Goal: Book appointment/travel/reservation

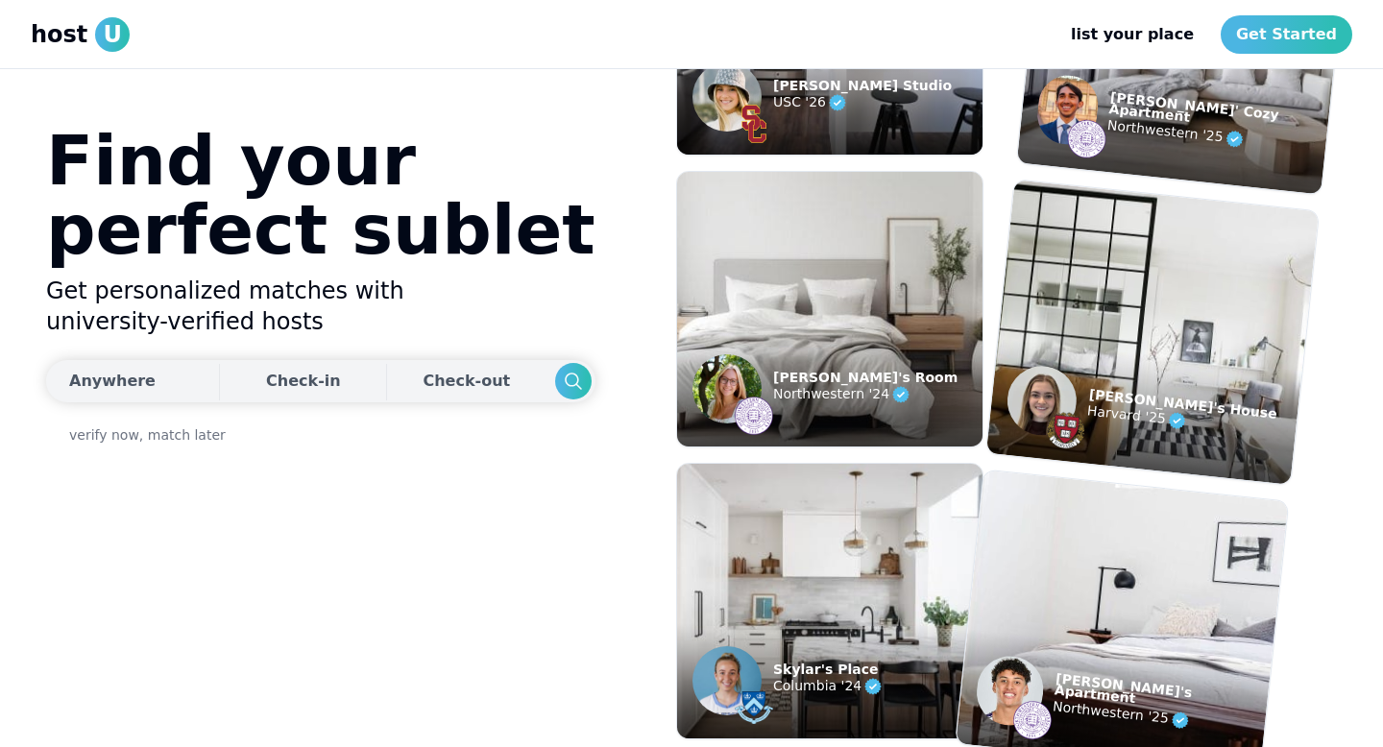
click at [162, 381] on button "Anywhere" at bounding box center [130, 381] width 168 height 42
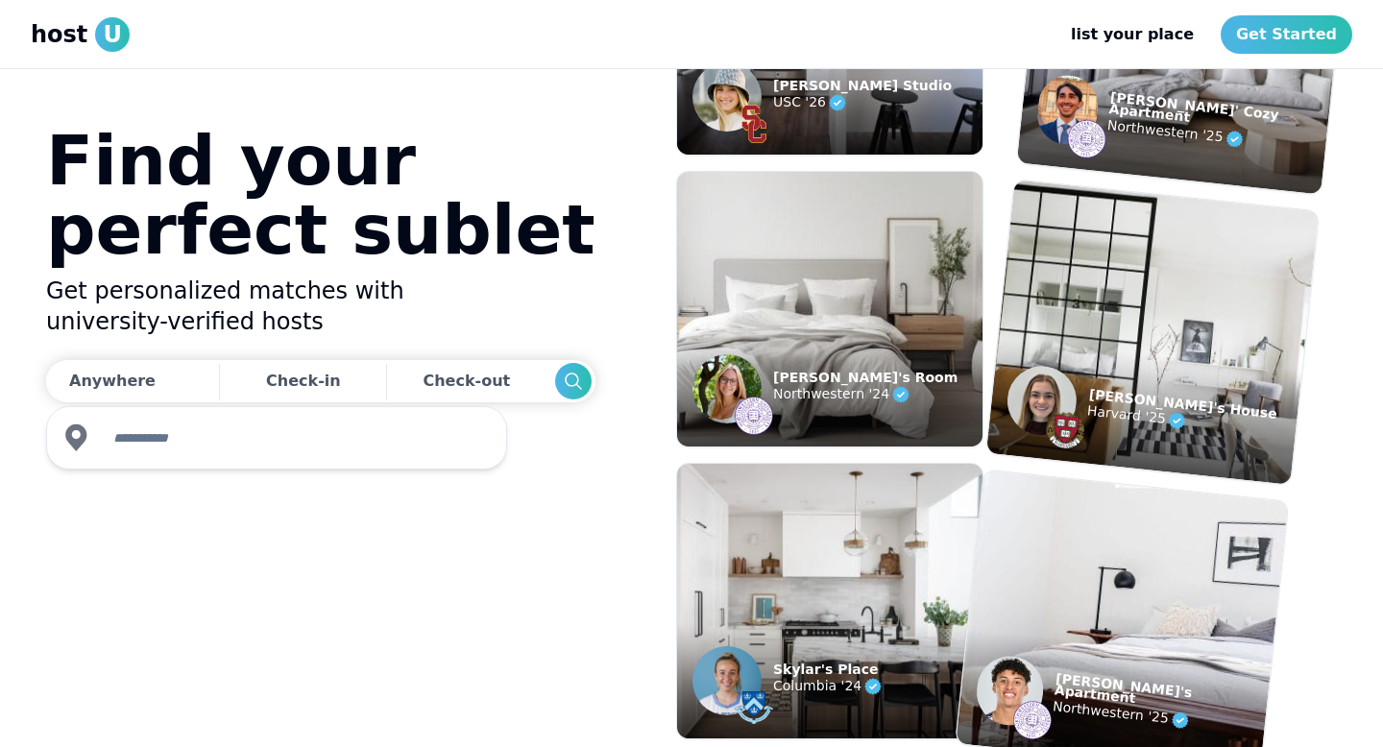
click at [152, 431] on input "text" at bounding box center [294, 438] width 385 height 38
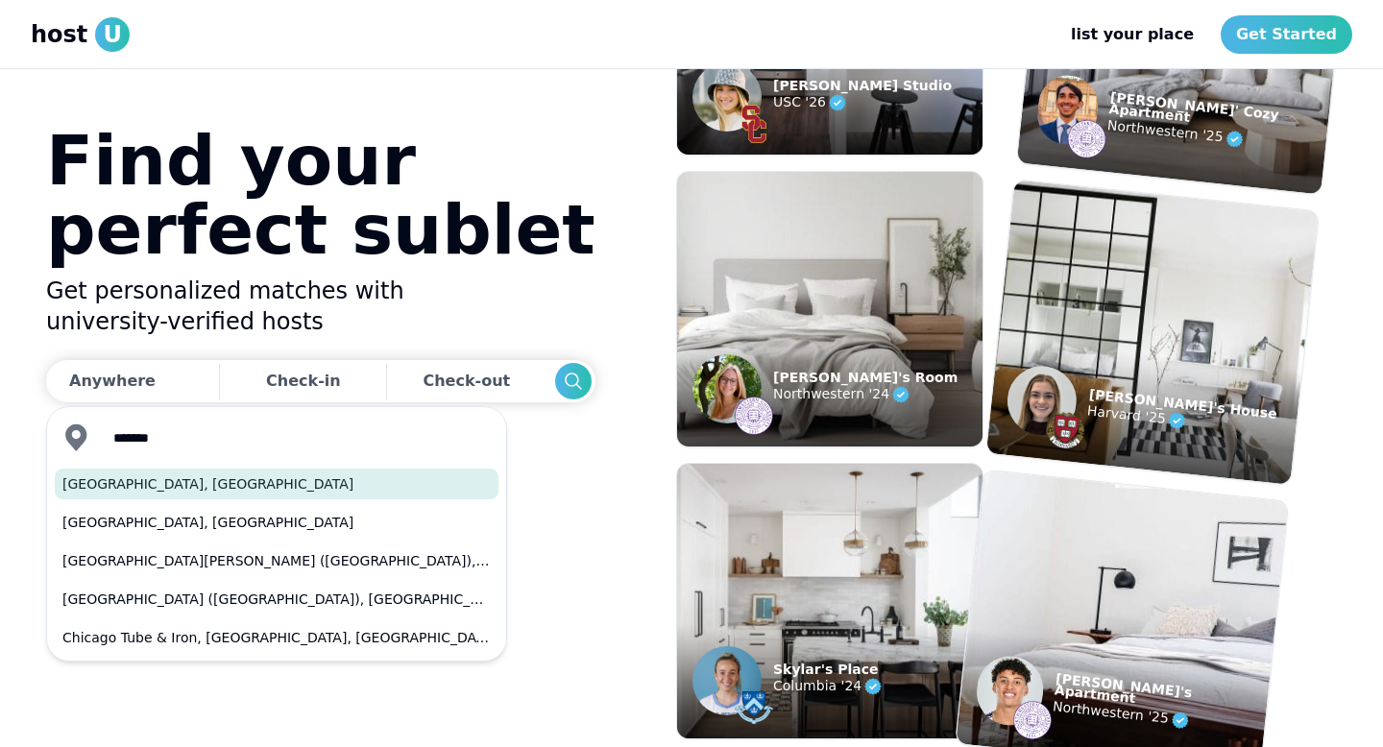
click at [117, 490] on button "[GEOGRAPHIC_DATA], [GEOGRAPHIC_DATA]" at bounding box center [277, 484] width 444 height 31
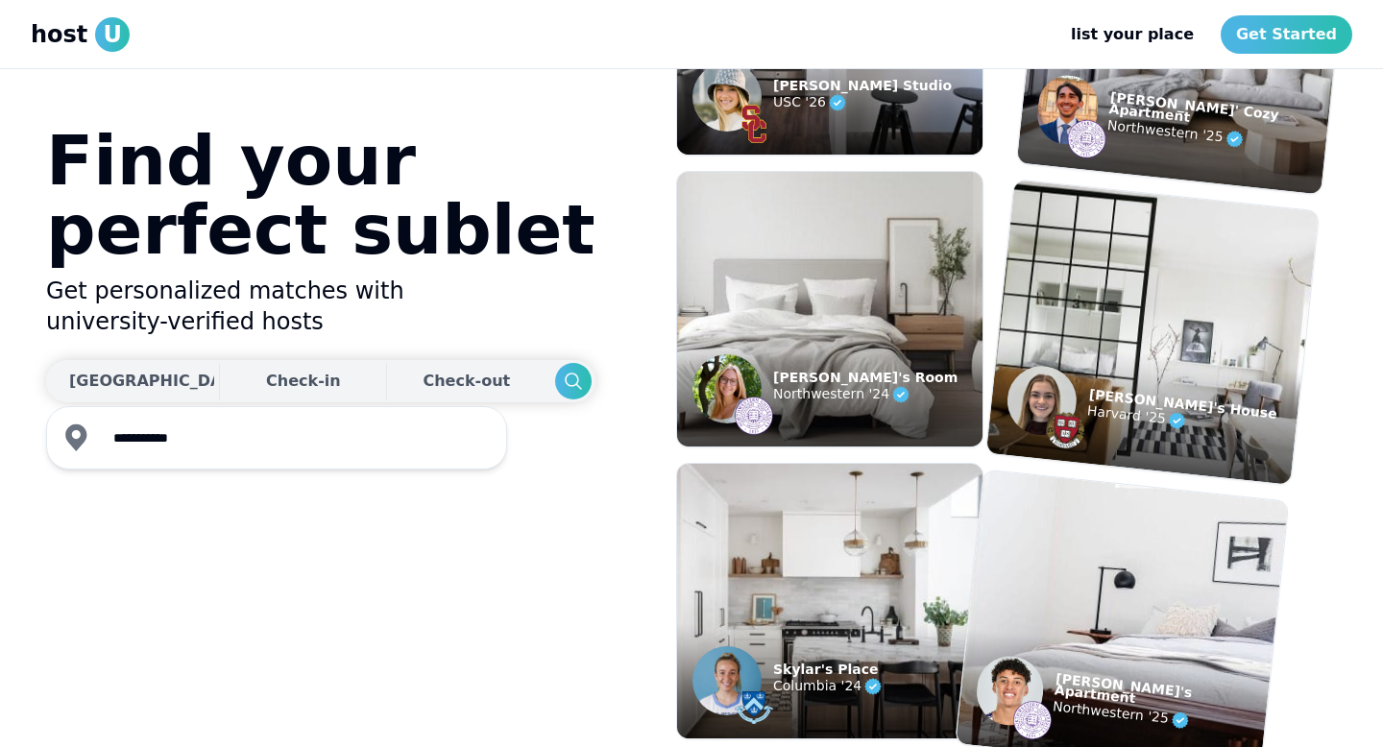
type input "**********"
click at [266, 391] on div "Check-in" at bounding box center [303, 381] width 75 height 38
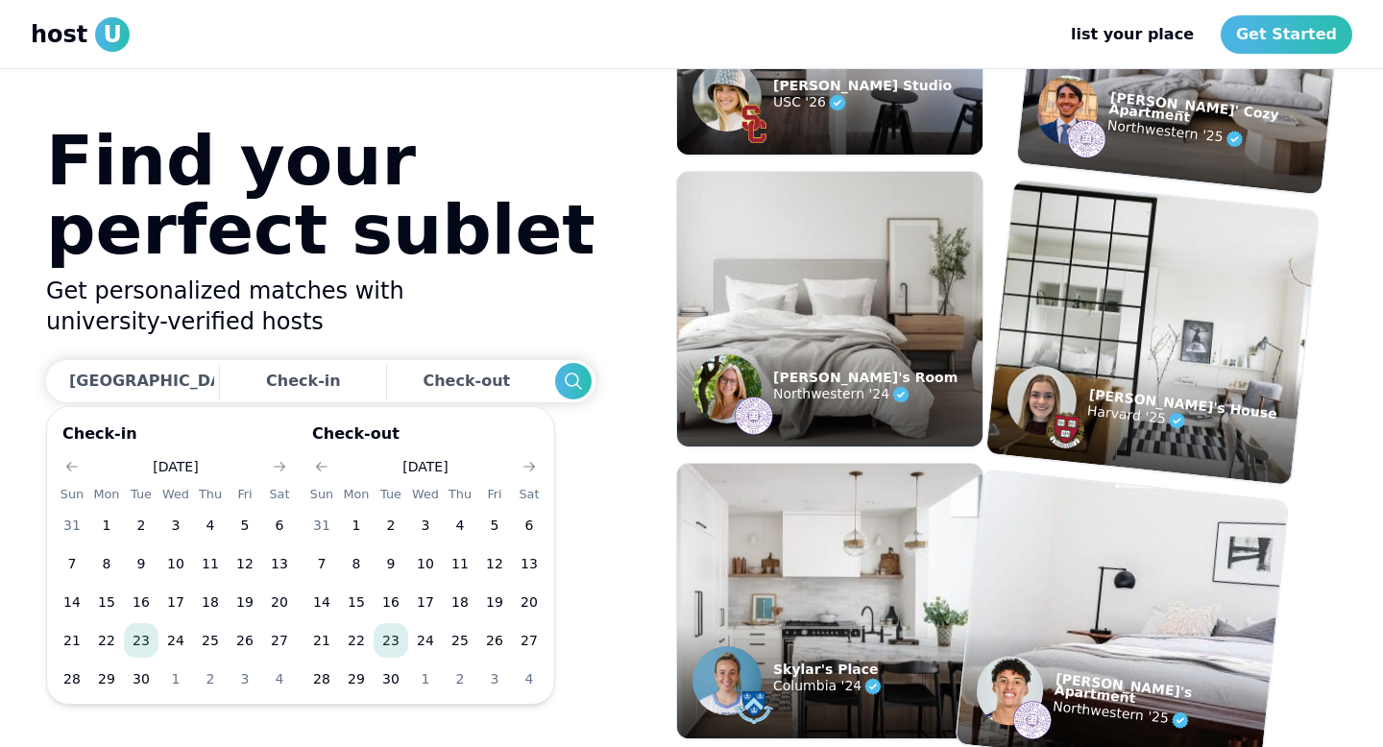
click at [140, 640] on button "23" at bounding box center [141, 640] width 35 height 35
click at [523, 466] on icon "Go to next month" at bounding box center [529, 466] width 15 height 15
click at [516, 641] on button "25" at bounding box center [529, 640] width 35 height 35
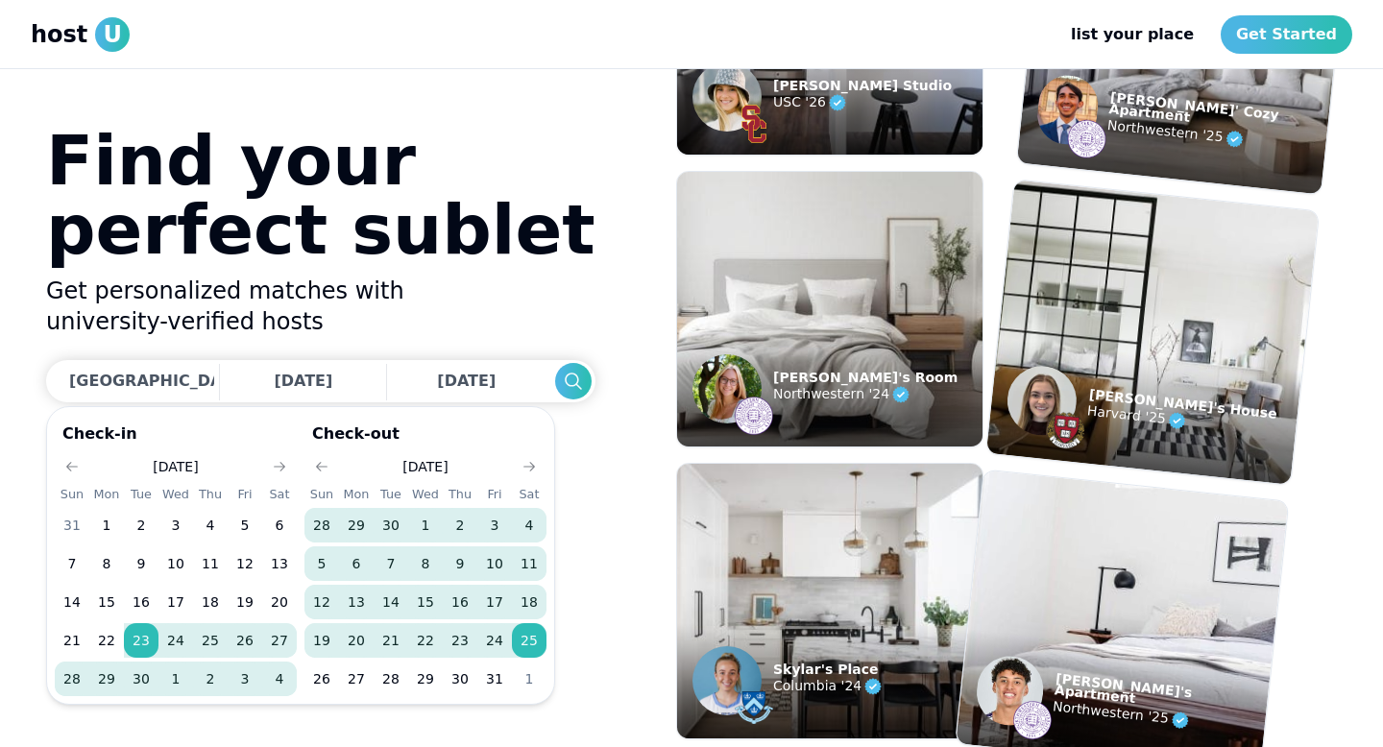
click at [519, 279] on section "Find your perfect sublet Get personalized matches with university-verified host…" at bounding box center [692, 408] width 1322 height 678
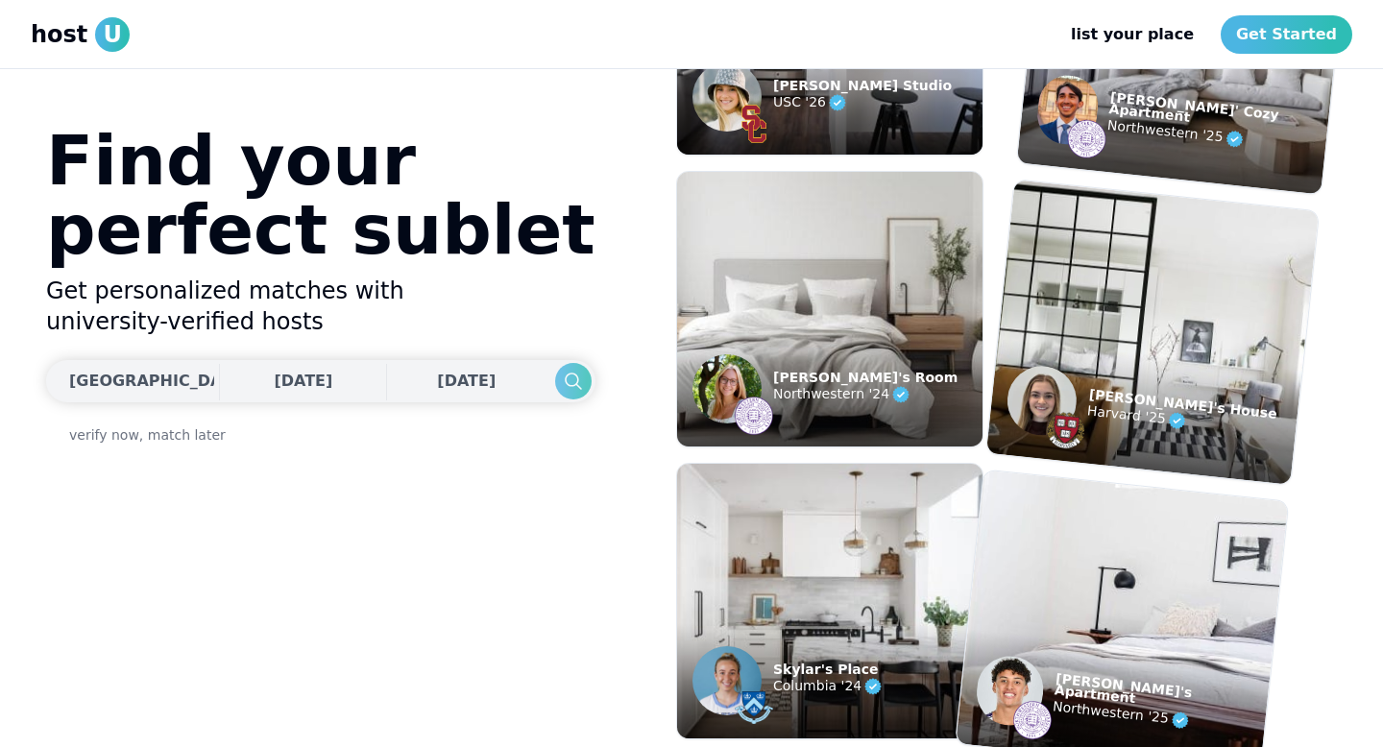
click at [562, 383] on icon "Search" at bounding box center [573, 381] width 23 height 23
click at [274, 376] on span "[DATE]" at bounding box center [303, 381] width 59 height 18
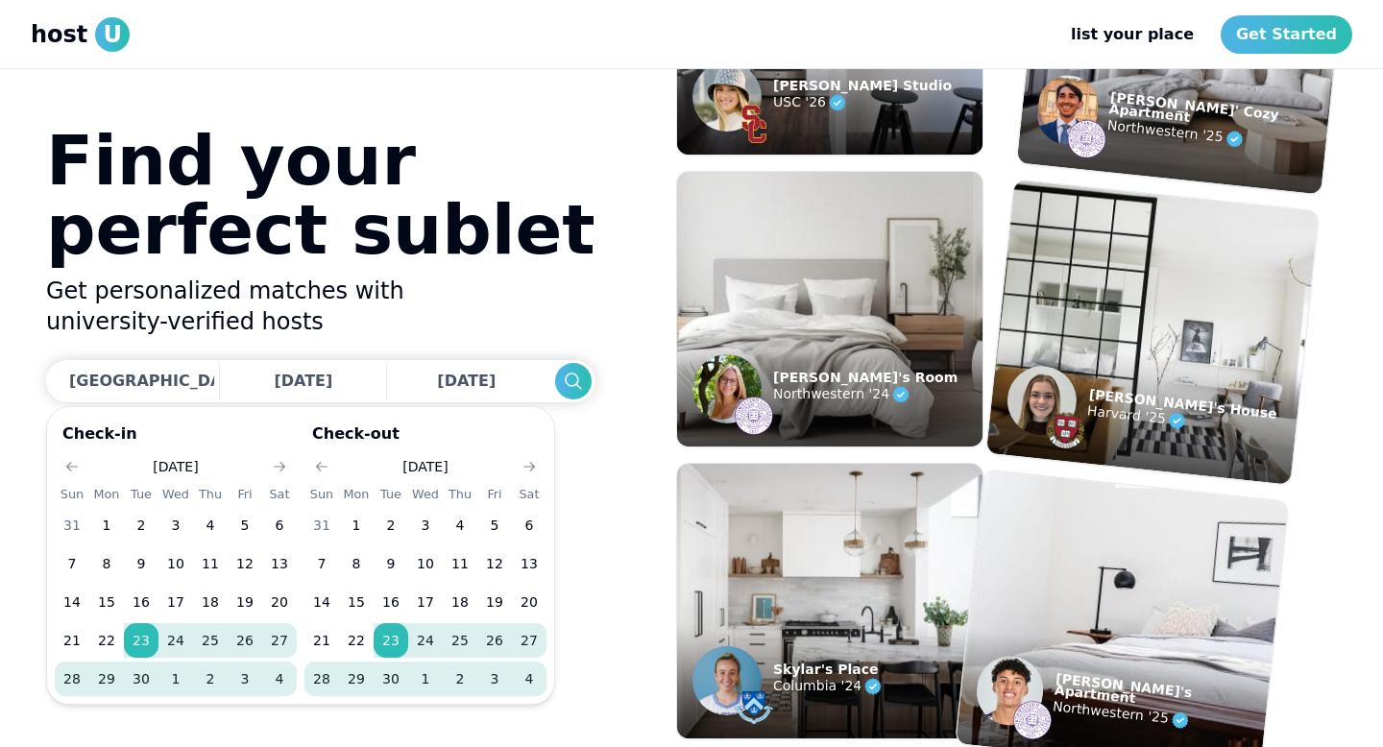
click at [281, 638] on button "27" at bounding box center [279, 640] width 35 height 35
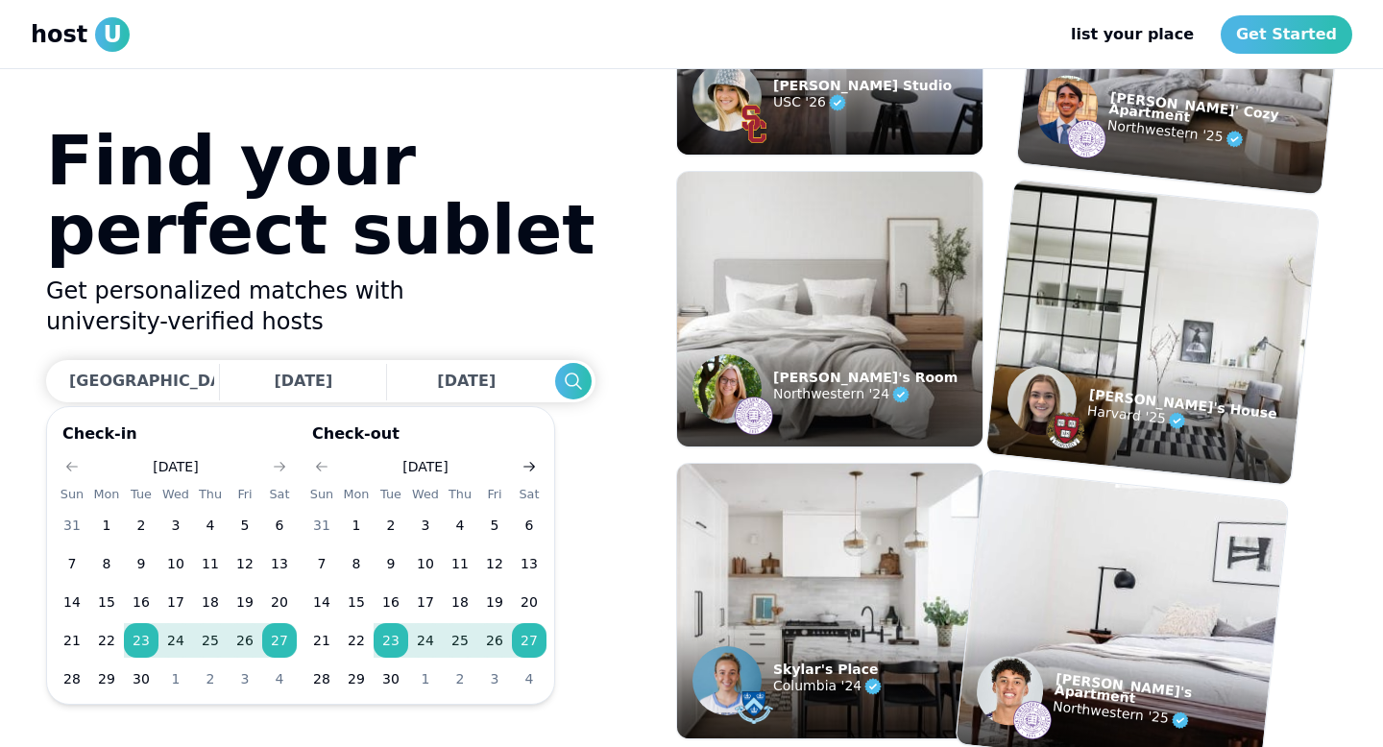
click at [527, 460] on icon "Go to next month" at bounding box center [529, 466] width 15 height 15
click at [279, 634] on button "27" at bounding box center [279, 640] width 35 height 35
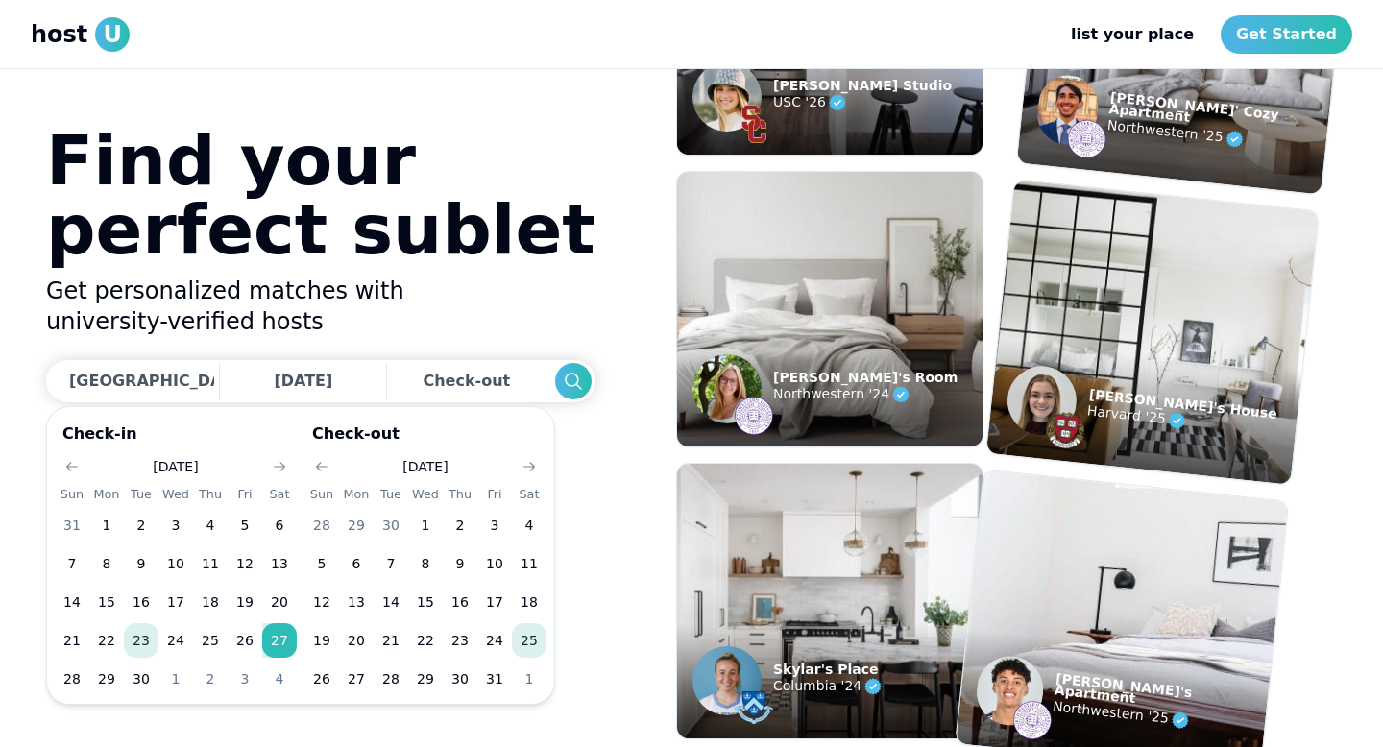
click at [530, 646] on button "25" at bounding box center [529, 640] width 35 height 35
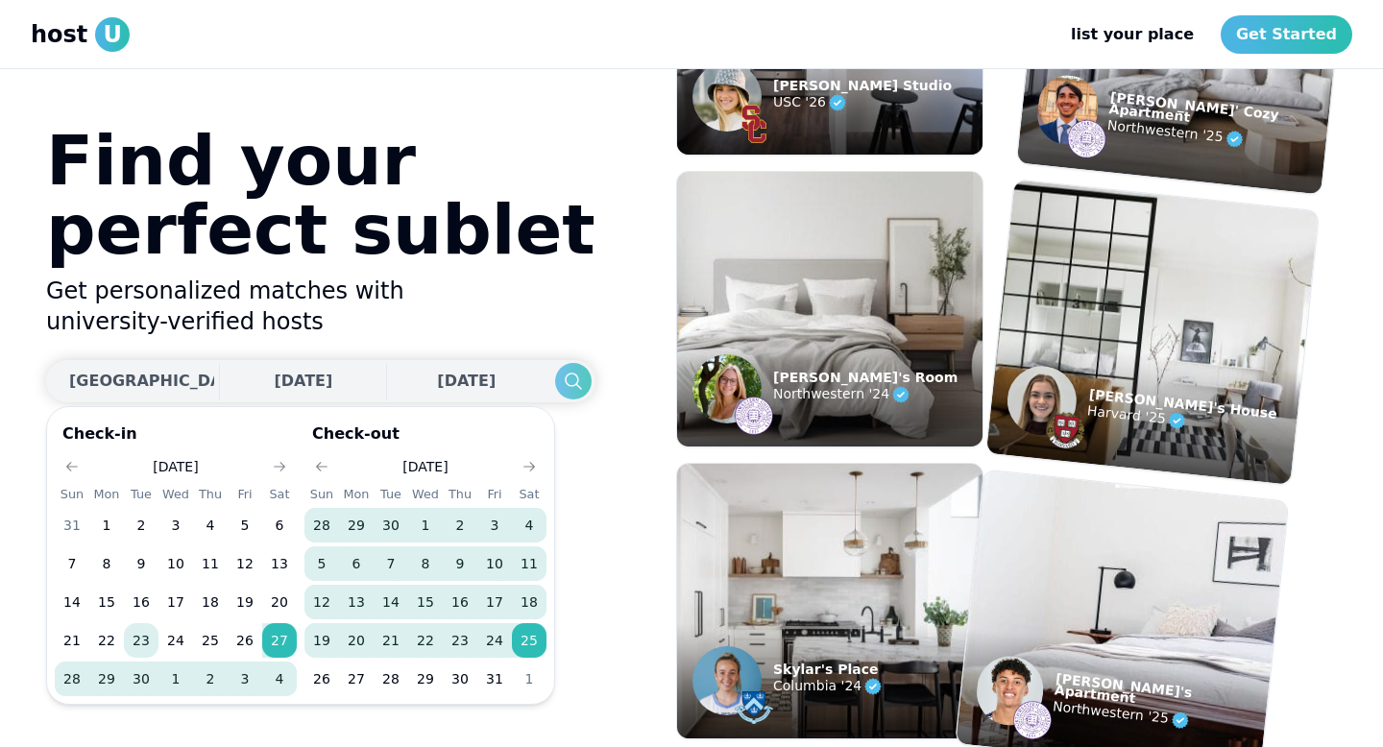
click at [565, 383] on use "Search" at bounding box center [573, 381] width 17 height 17
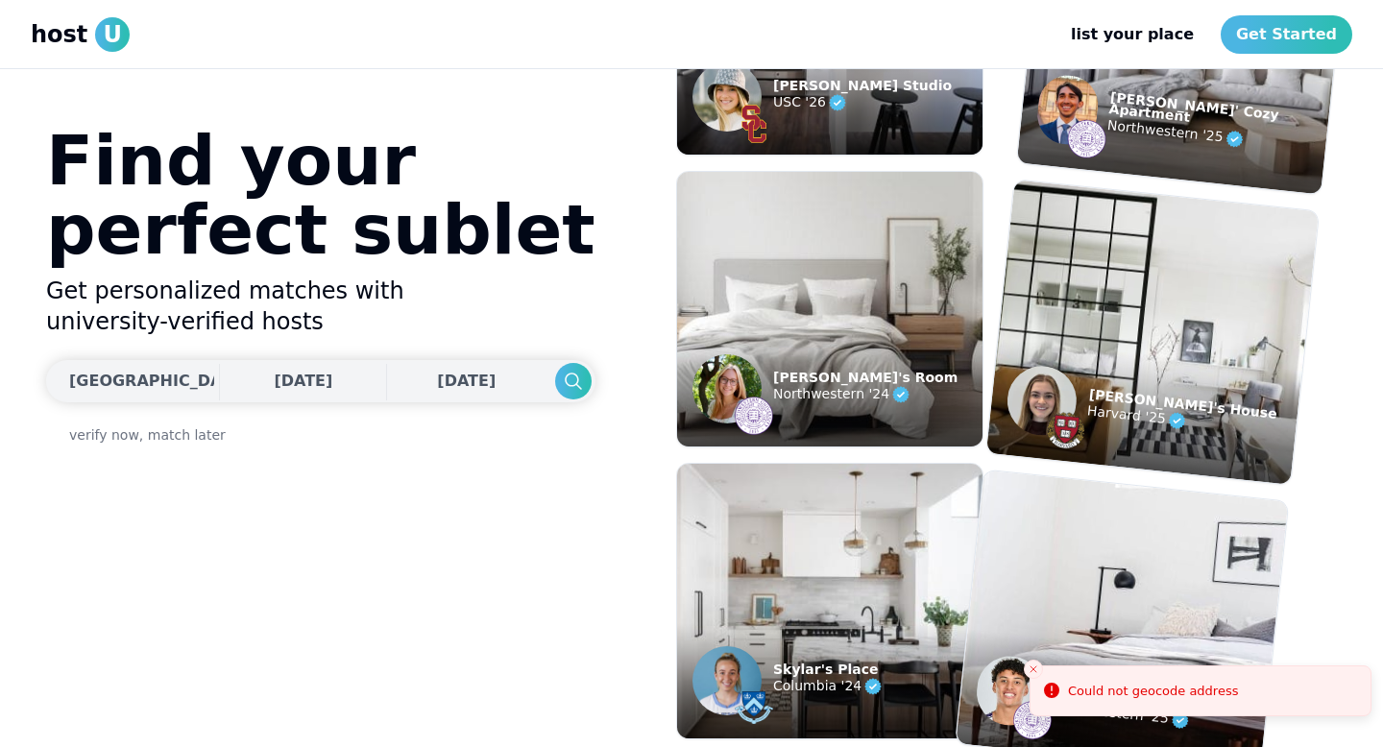
click at [143, 387] on div "[GEOGRAPHIC_DATA], [GEOGRAPHIC_DATA]" at bounding box center [254, 381] width 371 height 23
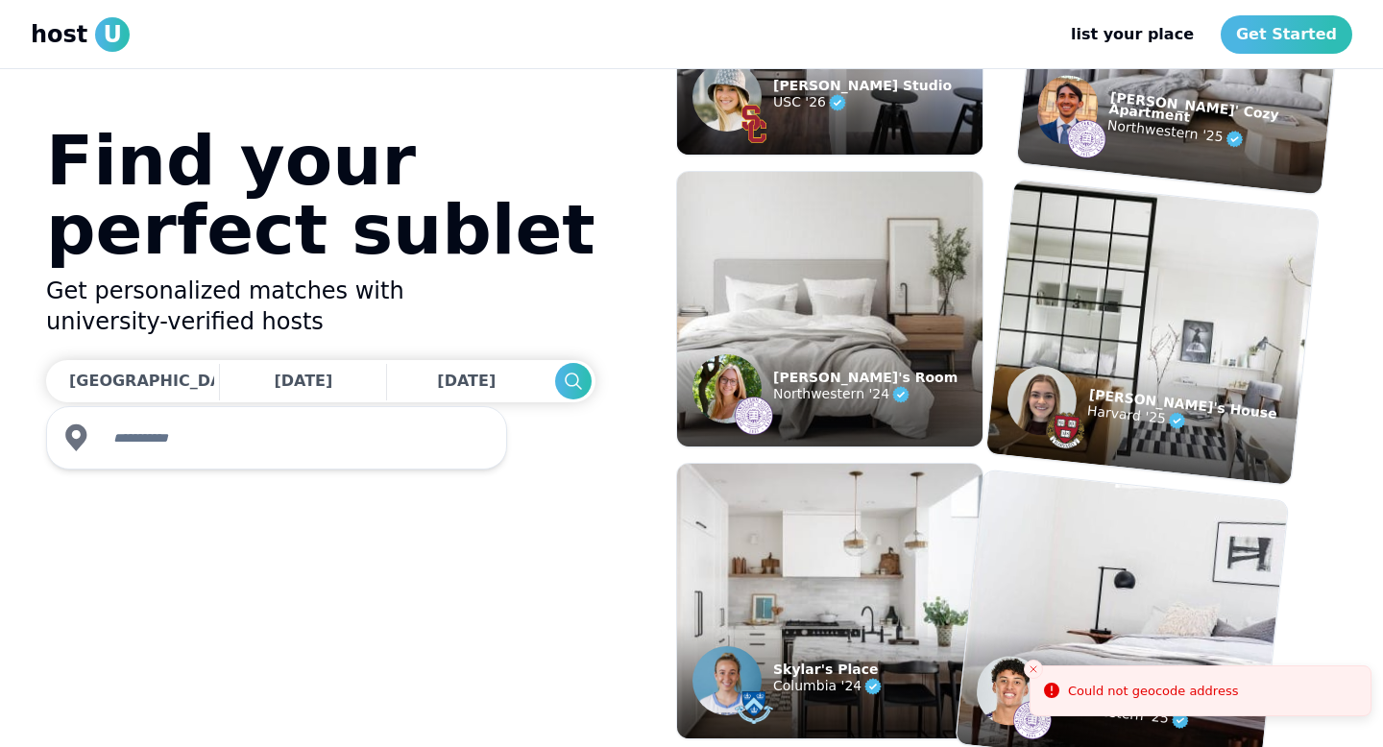
click at [157, 432] on input "text" at bounding box center [294, 438] width 385 height 38
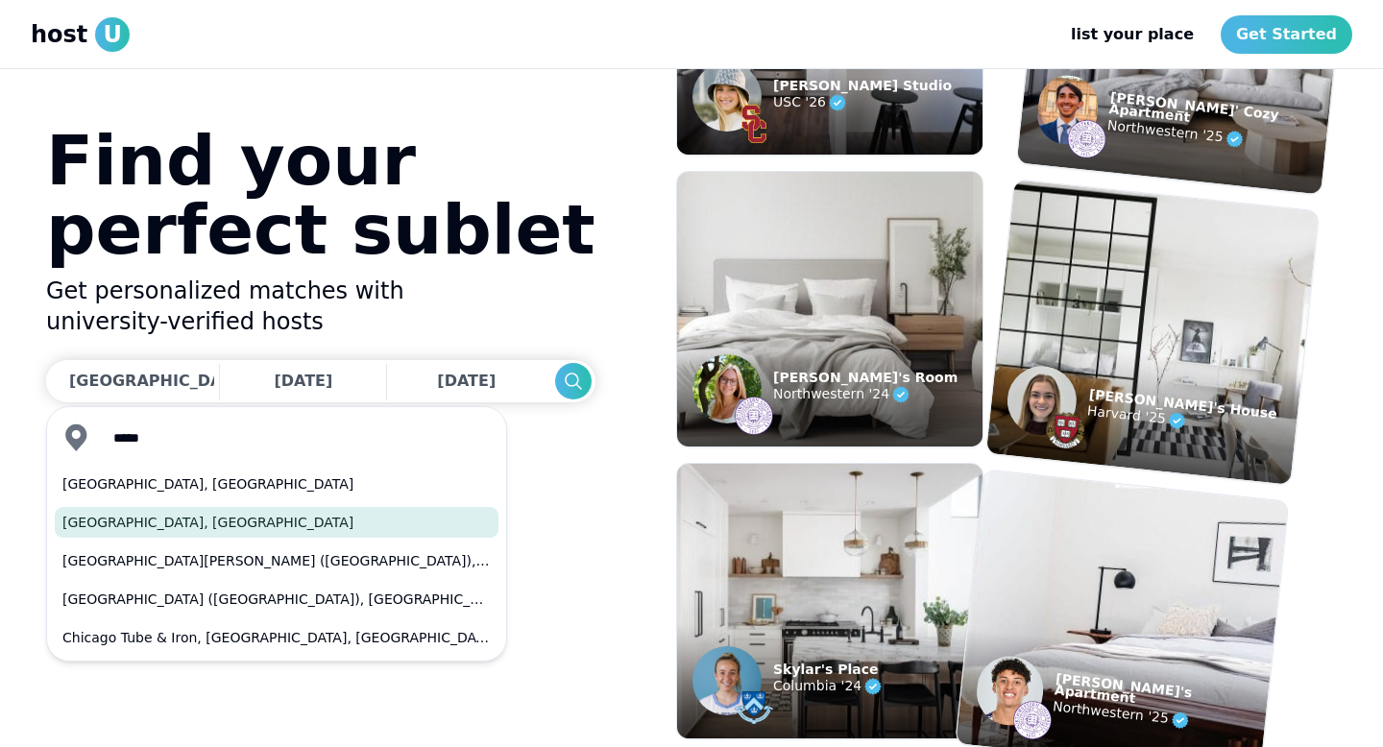
click at [141, 514] on button "[GEOGRAPHIC_DATA], [GEOGRAPHIC_DATA]" at bounding box center [277, 522] width 444 height 31
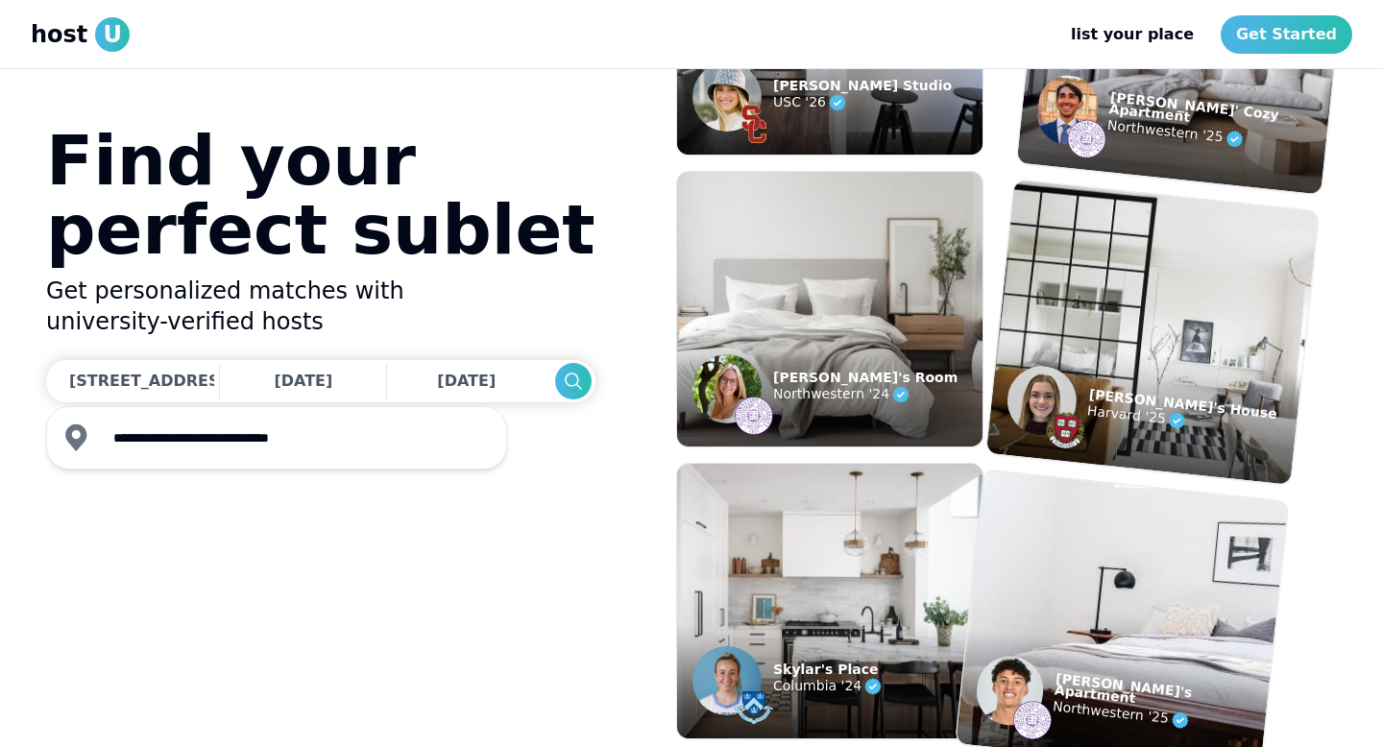
click at [138, 449] on input "**********" at bounding box center [294, 438] width 385 height 38
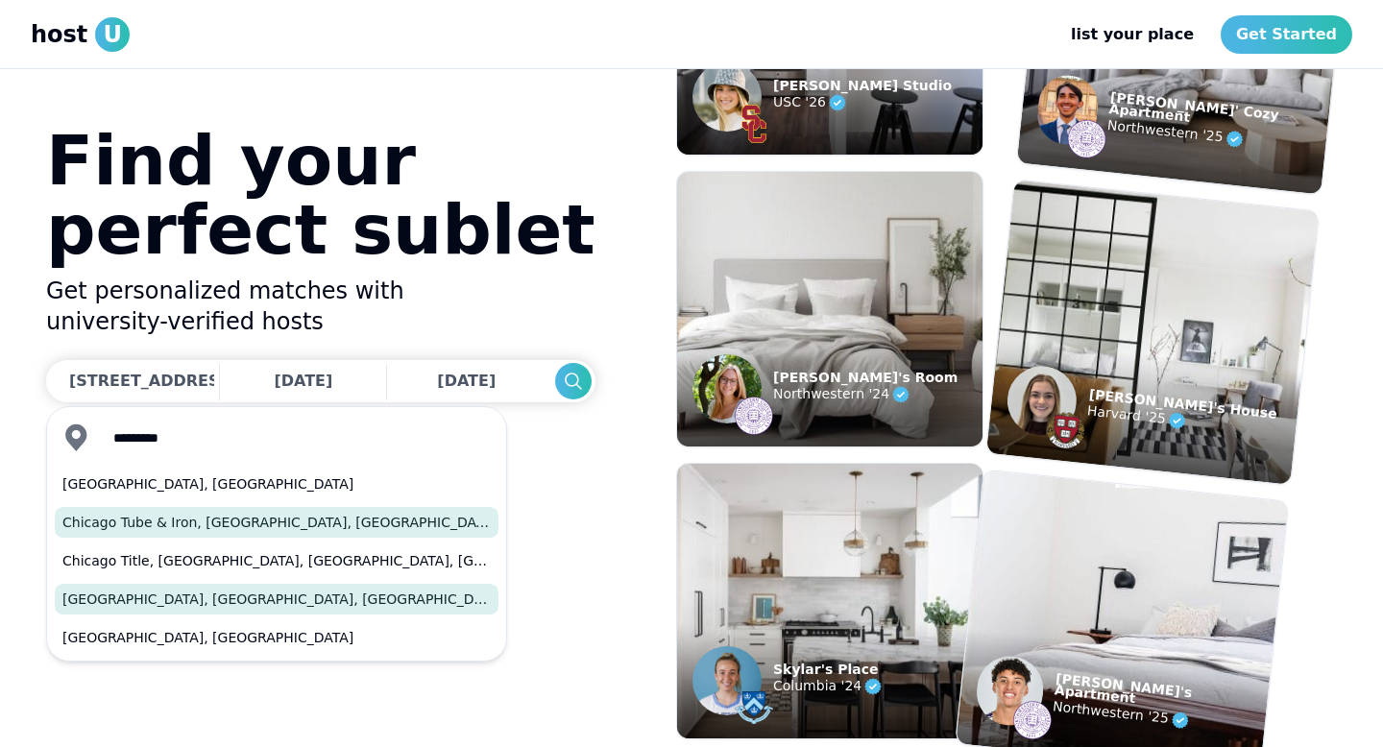
click at [135, 598] on button "[GEOGRAPHIC_DATA], [GEOGRAPHIC_DATA], [GEOGRAPHIC_DATA]" at bounding box center [277, 599] width 444 height 31
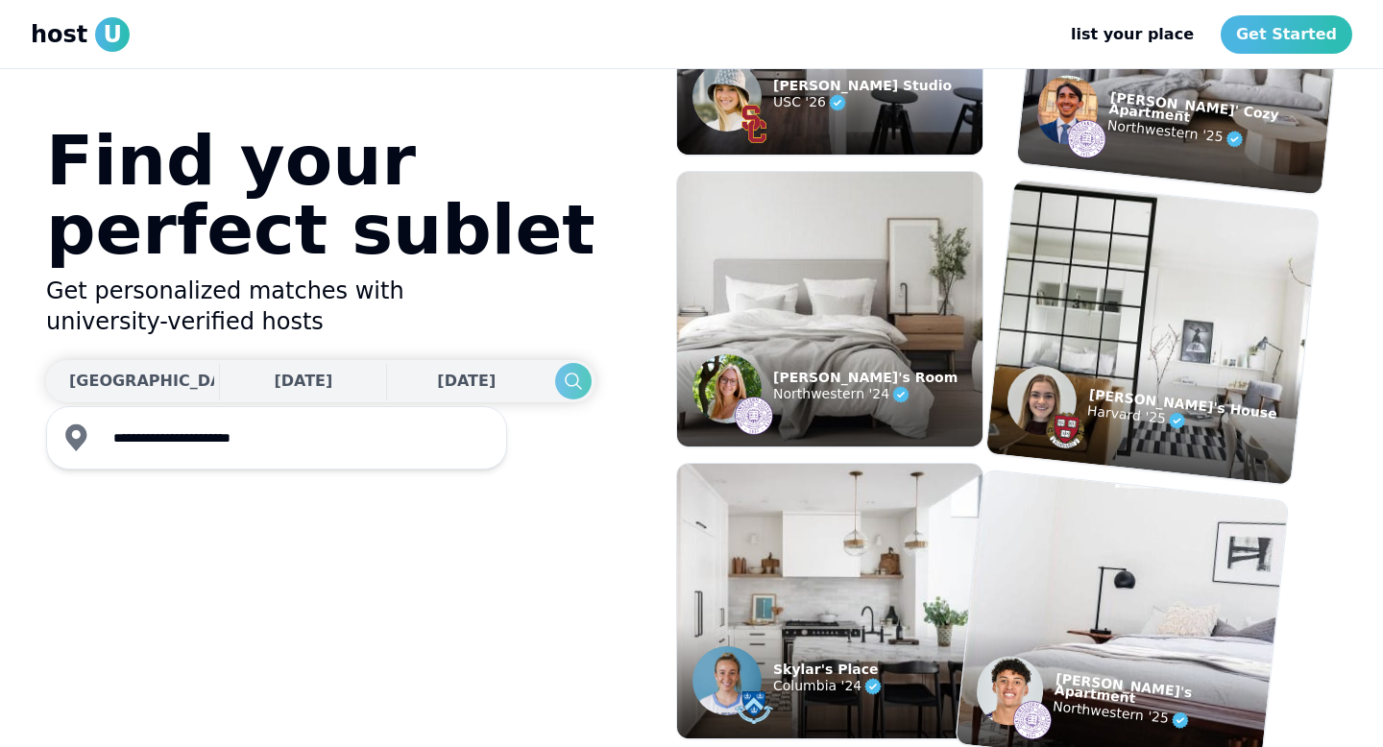
type input "**********"
click at [562, 377] on icon "Search" at bounding box center [573, 381] width 23 height 23
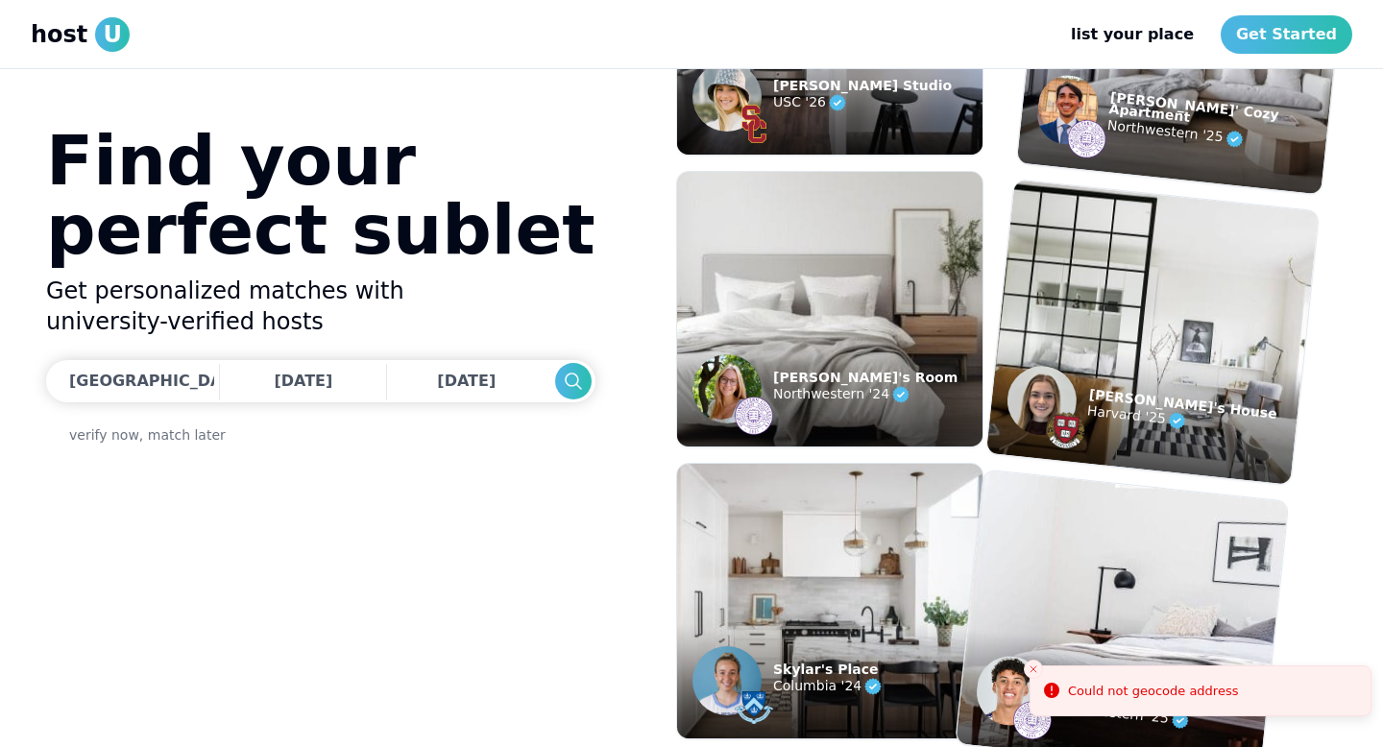
click at [879, 271] on img at bounding box center [830, 310] width 336 height 303
click at [828, 396] on p "Northwestern '24" at bounding box center [865, 394] width 184 height 23
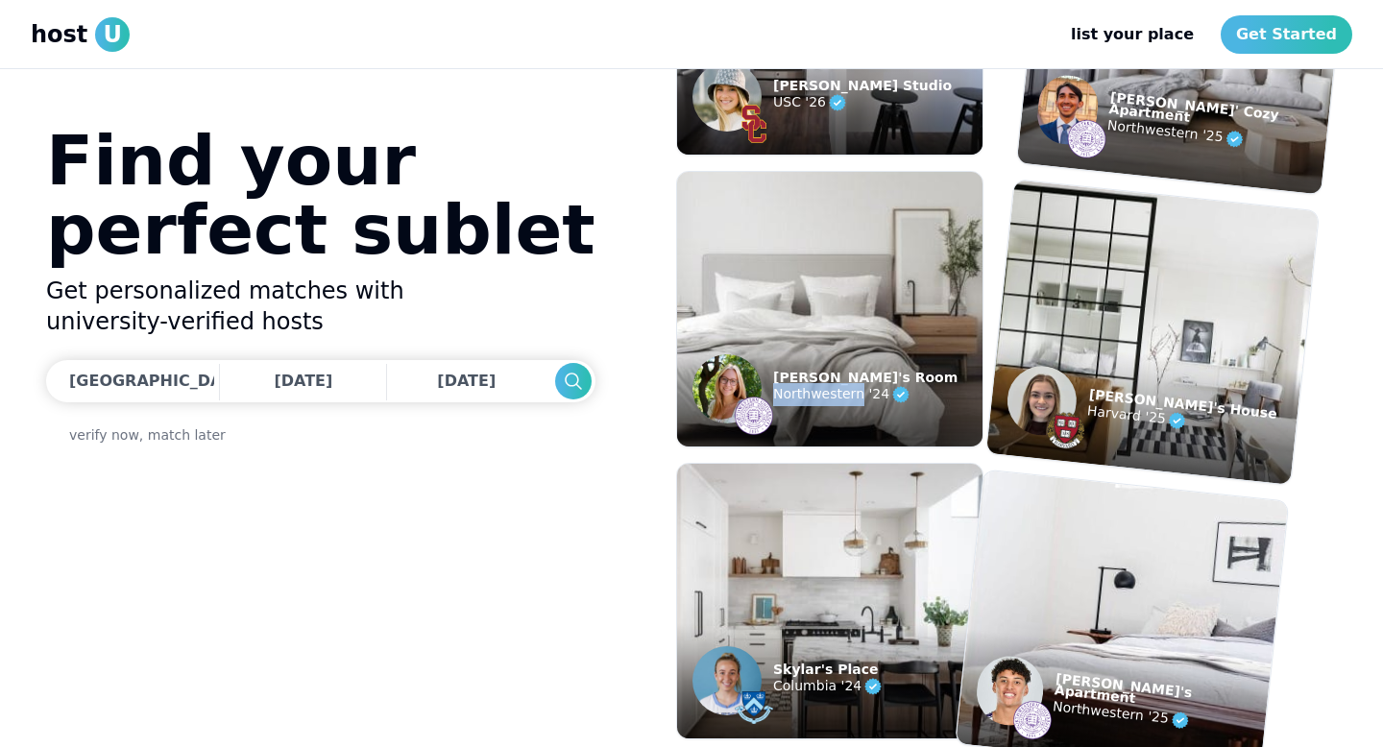
click at [828, 396] on p "Northwestern '24" at bounding box center [865, 394] width 184 height 23
